Goal: Transaction & Acquisition: Purchase product/service

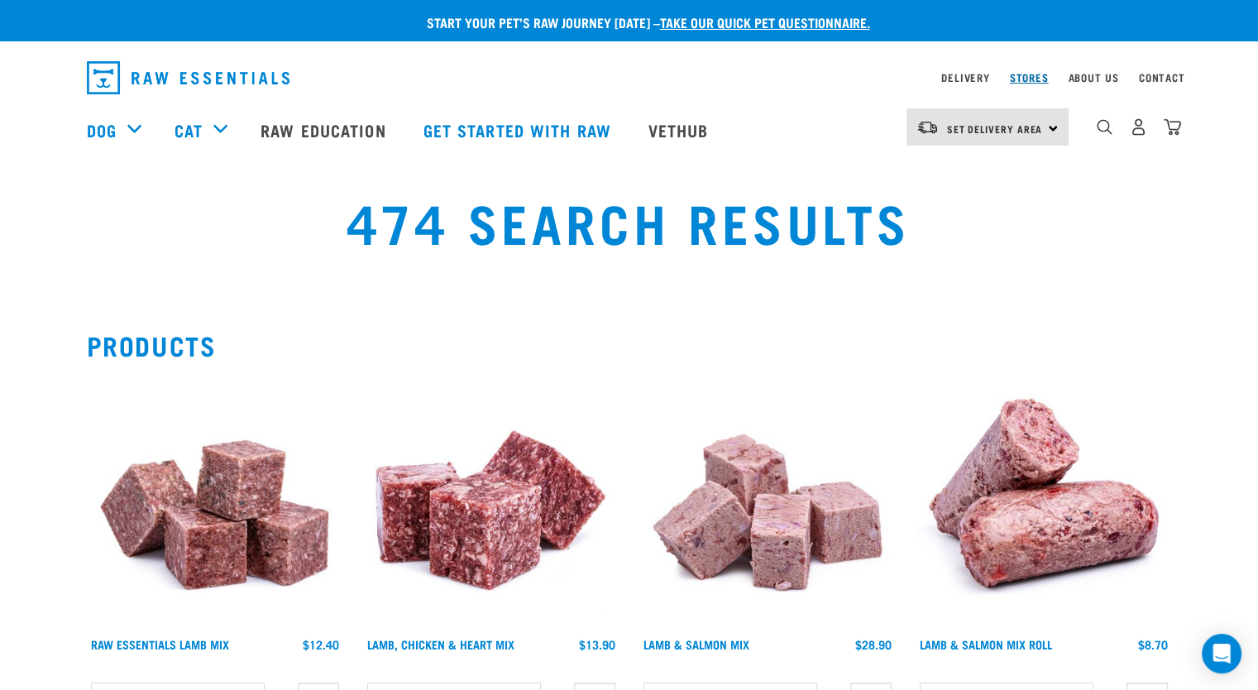
click at [1028, 80] on link "Stores" at bounding box center [1029, 77] width 39 height 6
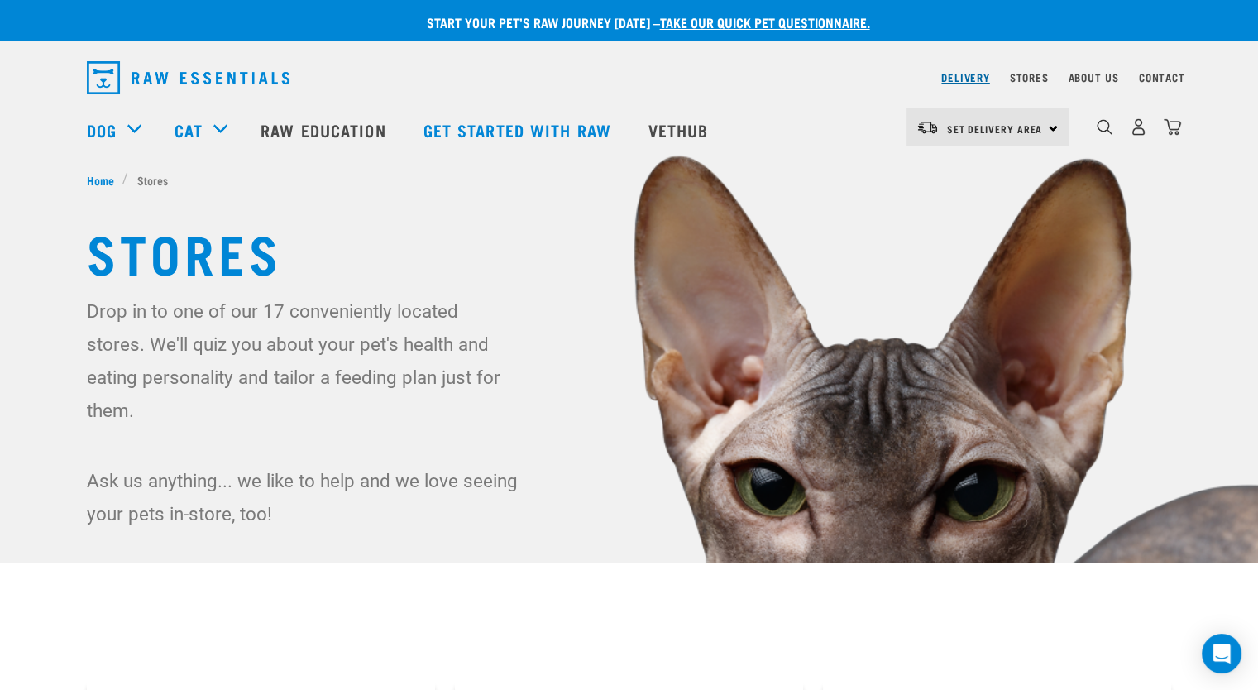
click at [963, 78] on link "Delivery" at bounding box center [966, 77] width 48 height 6
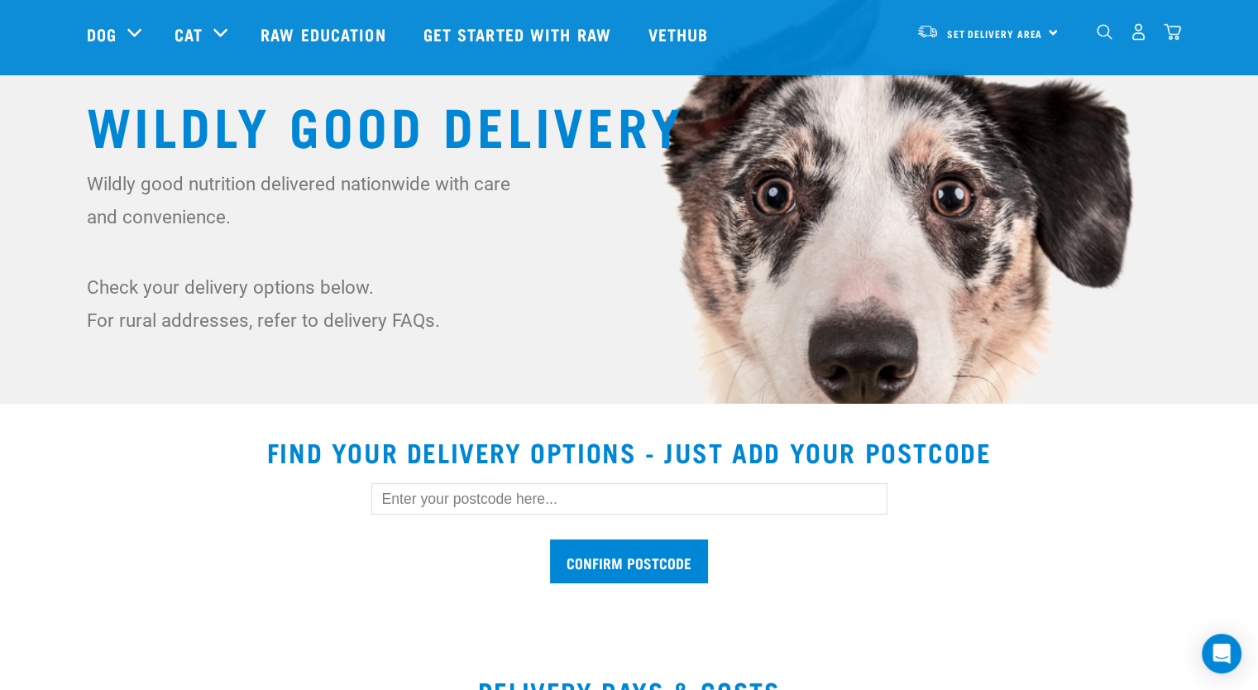
scroll to position [248, 0]
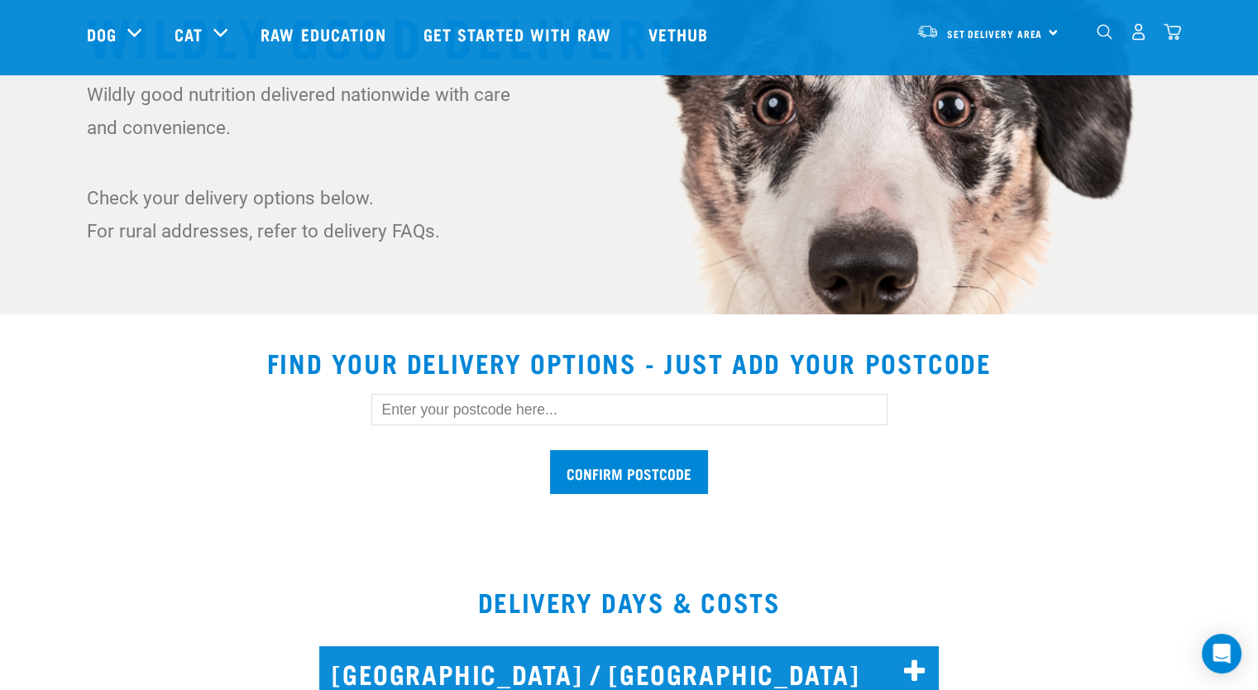
click at [431, 410] on input "text" at bounding box center [630, 409] width 516 height 31
type input "4335"
click at [550, 450] on input "Confirm postcode" at bounding box center [629, 472] width 158 height 44
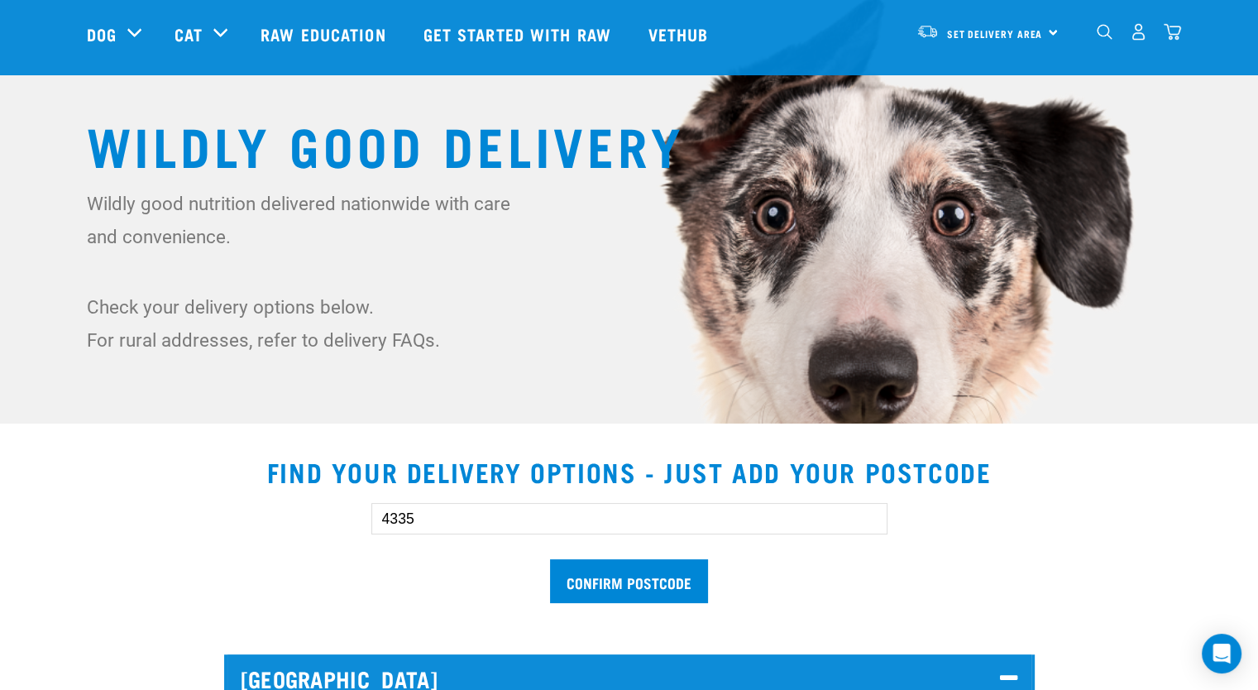
scroll to position [0, 0]
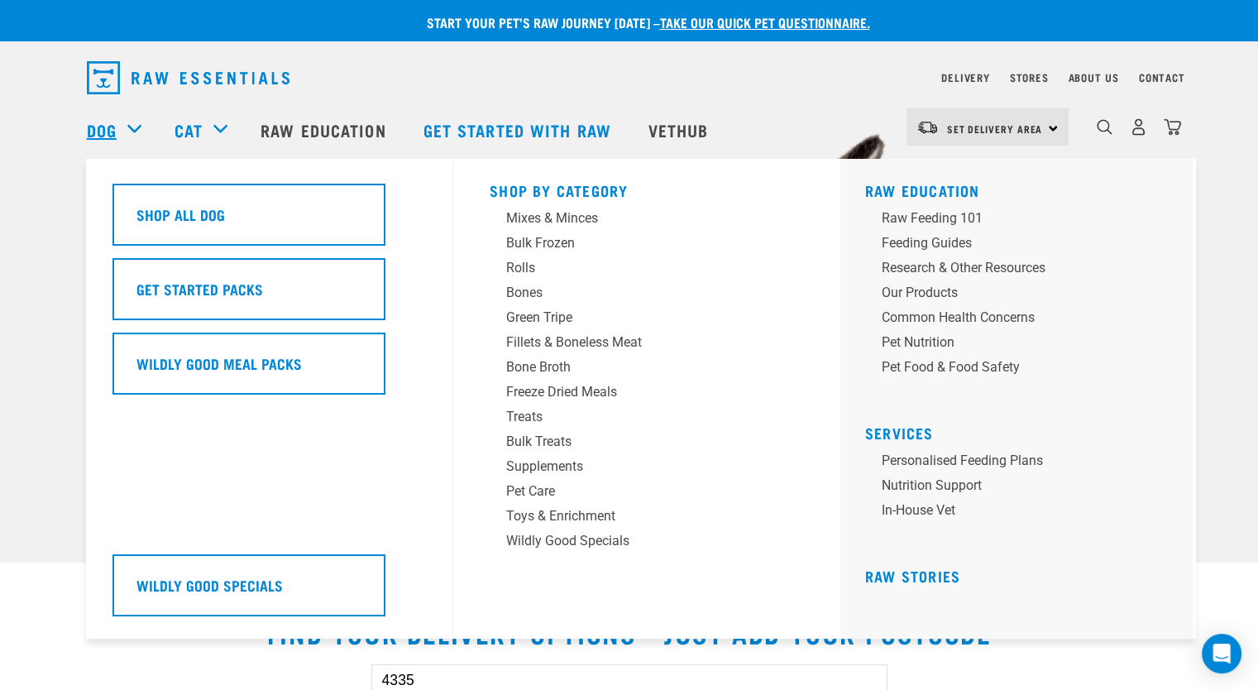
click at [115, 130] on link "Dog" at bounding box center [102, 129] width 30 height 25
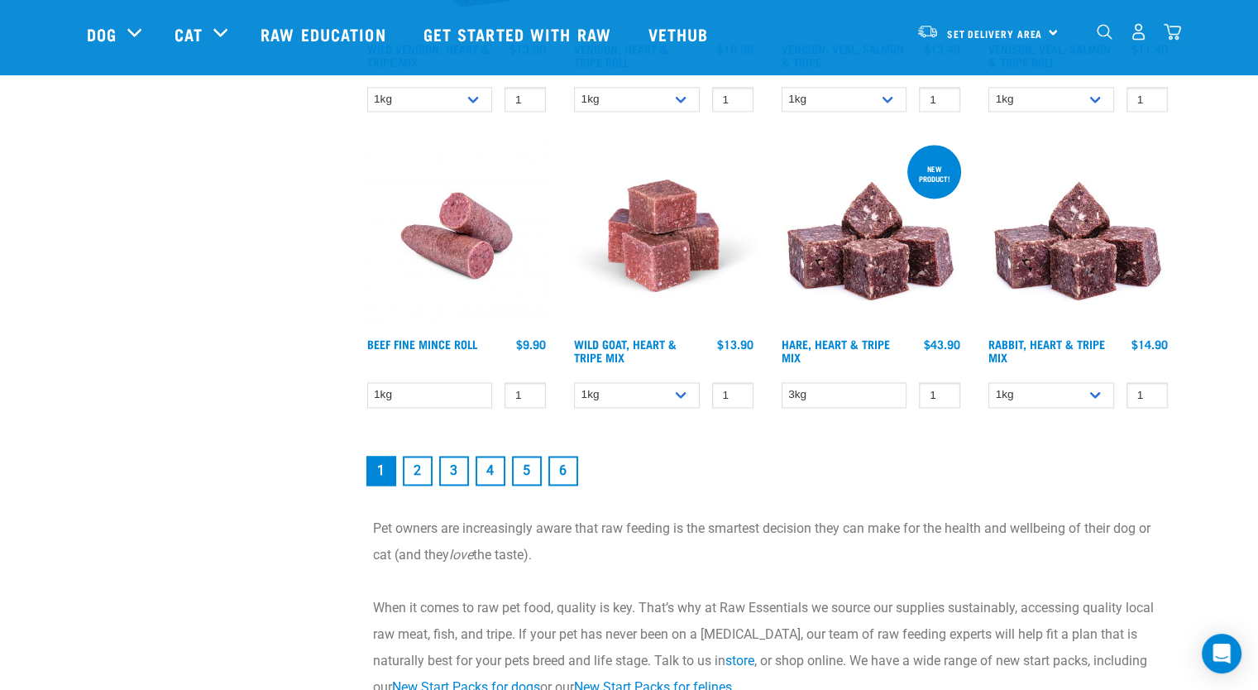
scroll to position [2399, 0]
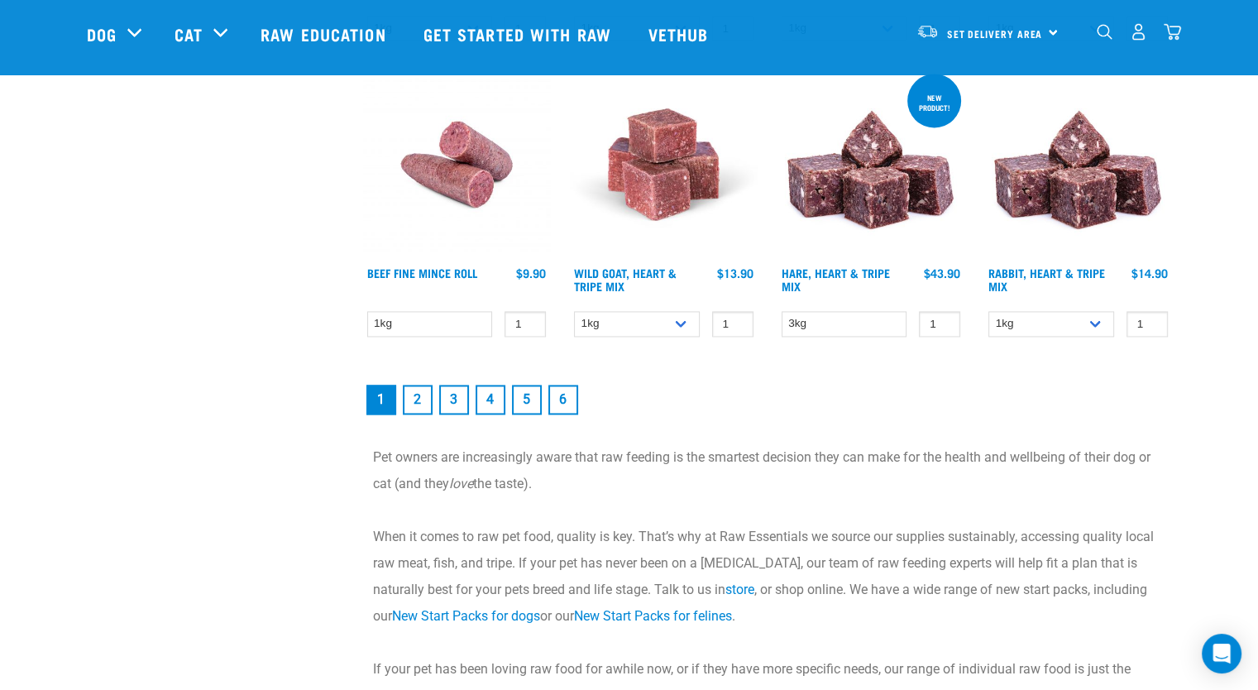
click at [417, 391] on link "2" at bounding box center [418, 400] width 30 height 30
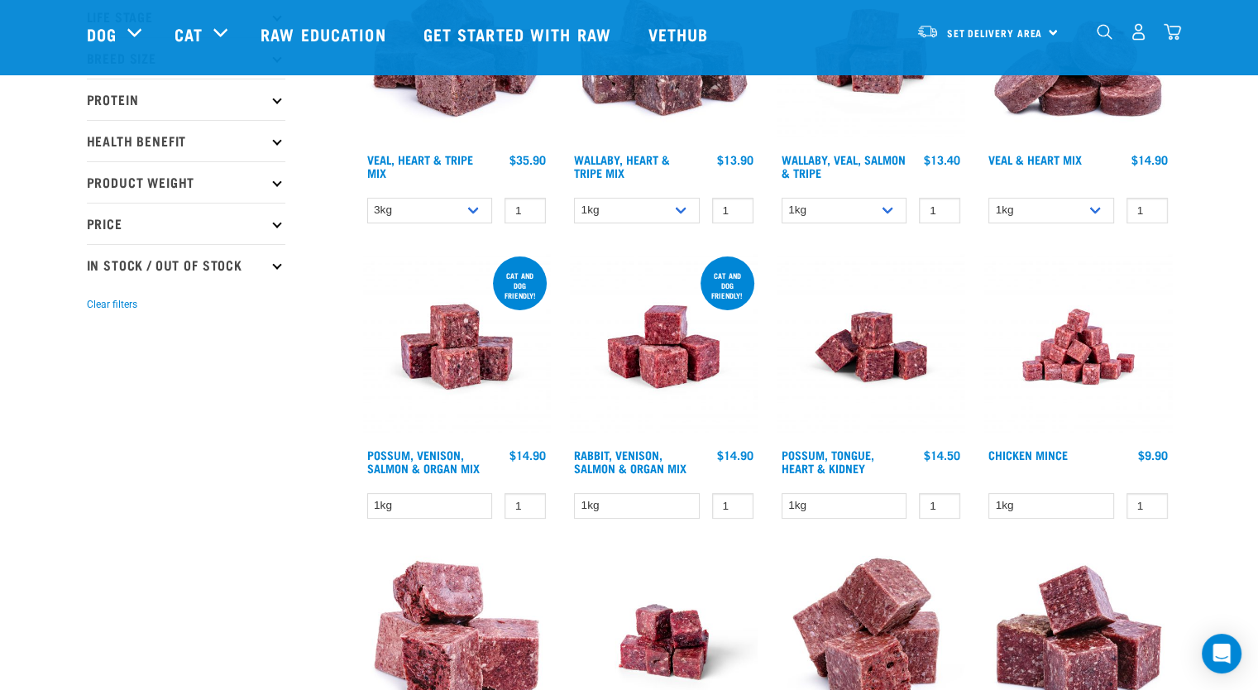
scroll to position [83, 0]
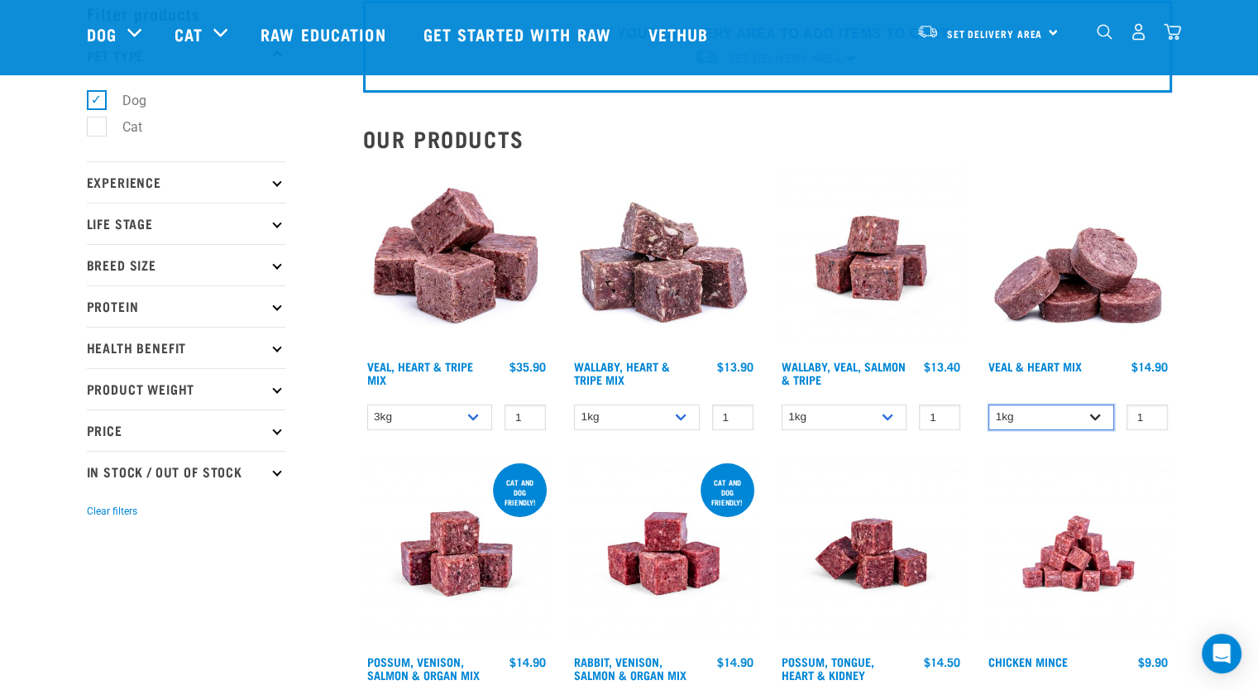
click at [1095, 411] on select "1kg 3kg" at bounding box center [1052, 418] width 126 height 26
select select "743"
click at [989, 405] on select "1kg 3kg" at bounding box center [1052, 418] width 126 height 26
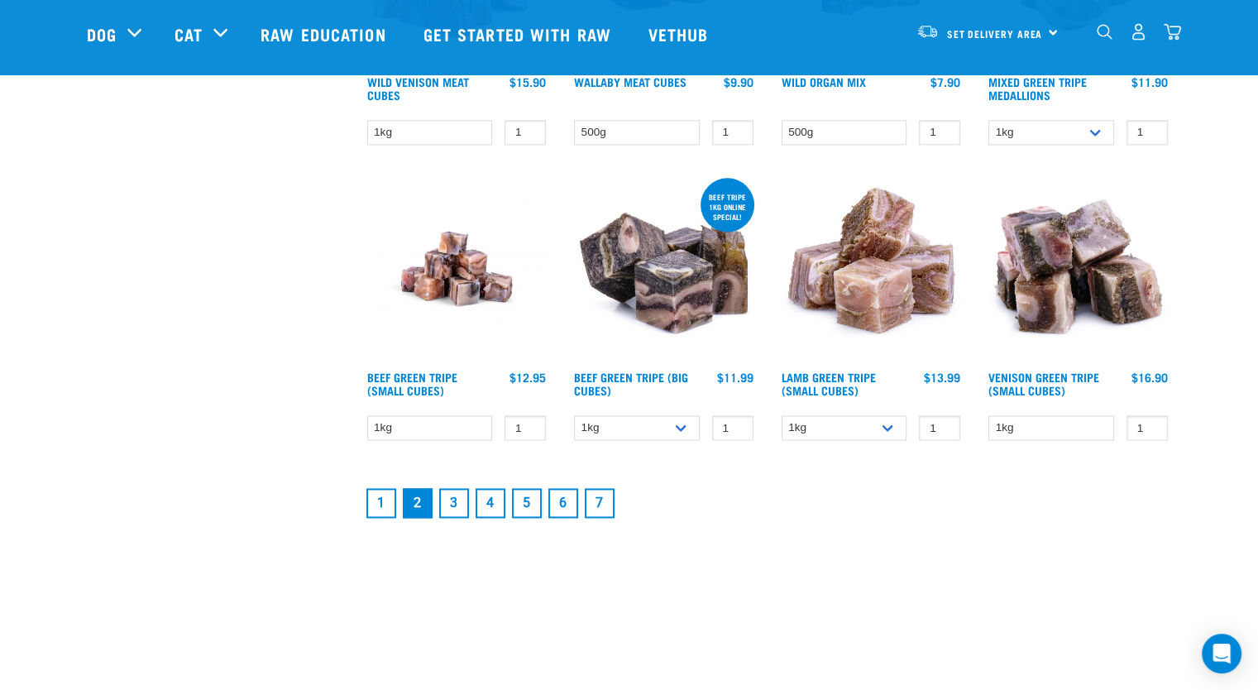
scroll to position [2151, 0]
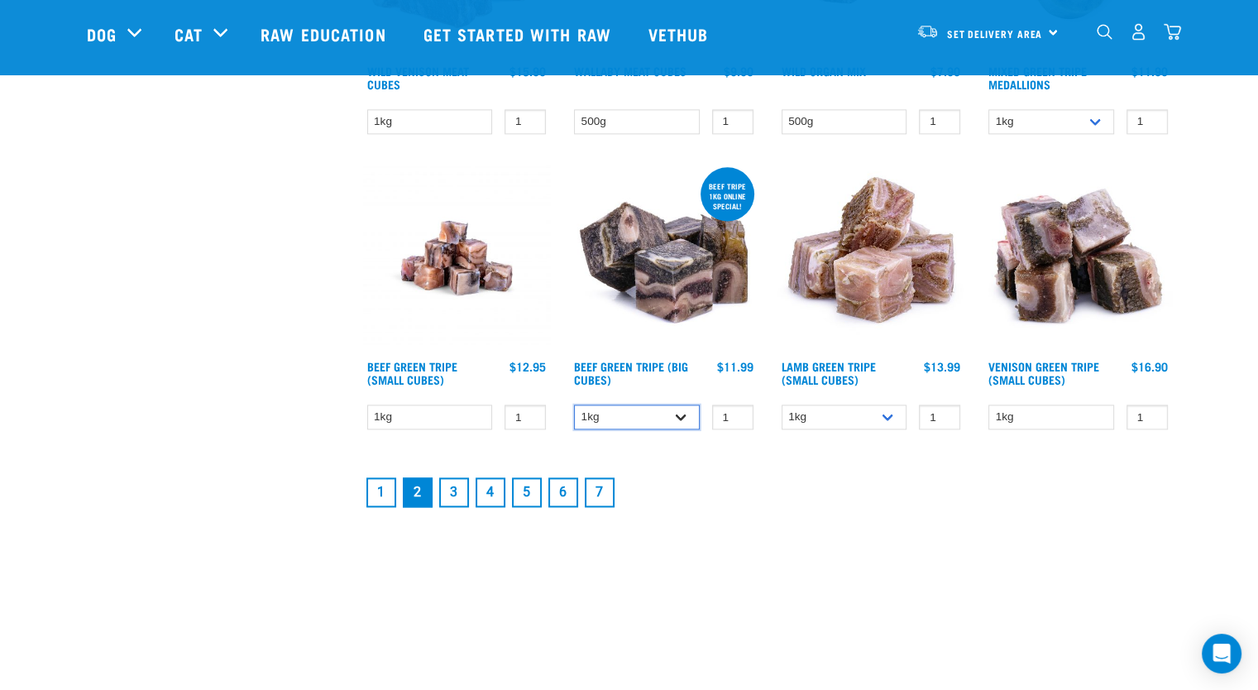
click at [679, 411] on select "1kg 3kg Bulk (10kg)" at bounding box center [637, 418] width 126 height 26
select select "344958"
click at [574, 405] on select "1kg 3kg Bulk (10kg)" at bounding box center [637, 418] width 126 height 26
click at [454, 478] on link "3" at bounding box center [454, 492] width 30 height 30
click at [453, 484] on link "3" at bounding box center [454, 492] width 30 height 30
